Goal: Use online tool/utility

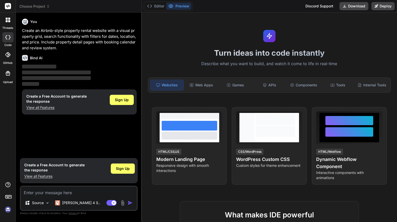
type textarea "x"
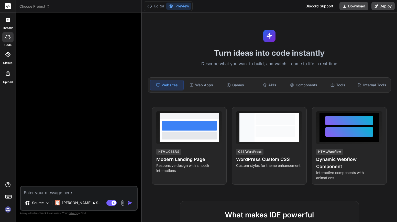
click at [99, 49] on div at bounding box center [79, 101] width 117 height 169
click at [8, 53] on icon at bounding box center [7, 54] width 5 height 5
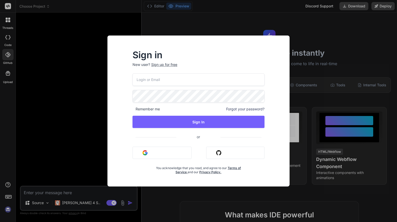
click at [62, 59] on div "Sign in New user? Sign up for free Remember me Forgot your password? Sign In or…" at bounding box center [198, 111] width 397 height 222
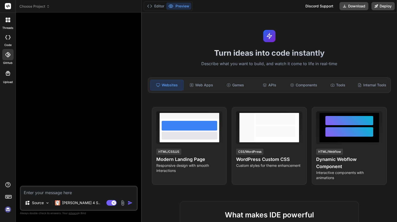
click at [12, 24] on div at bounding box center [8, 20] width 11 height 11
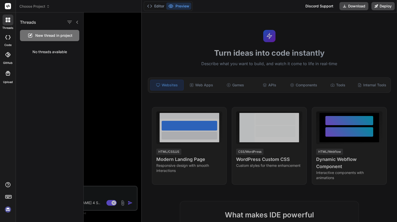
click at [11, 23] on div at bounding box center [8, 20] width 11 height 11
click at [8, 44] on label "code" at bounding box center [7, 45] width 7 height 4
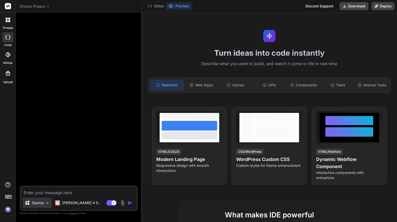
click at [45, 204] on img at bounding box center [47, 203] width 4 height 4
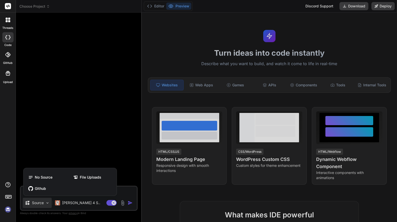
click at [45, 203] on div at bounding box center [198, 111] width 397 height 222
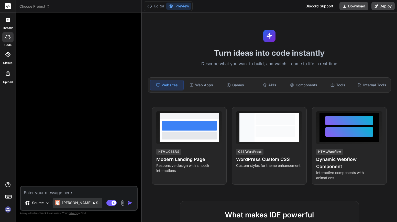
click at [62, 204] on p "[PERSON_NAME] 4 S.." at bounding box center [81, 202] width 38 height 5
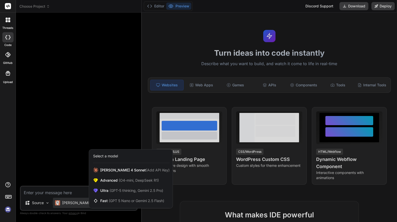
click at [81, 83] on div at bounding box center [198, 111] width 397 height 222
type textarea "x"
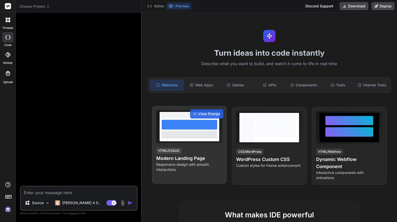
scroll to position [1, 0]
